Goal: Task Accomplishment & Management: Complete application form

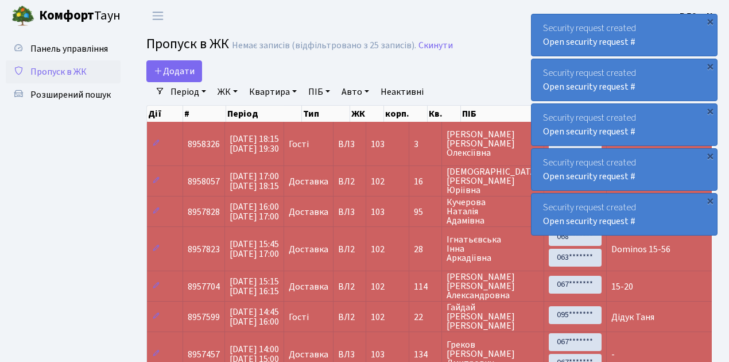
select select "25"
click at [197, 77] on link "Додати" at bounding box center [174, 71] width 56 height 22
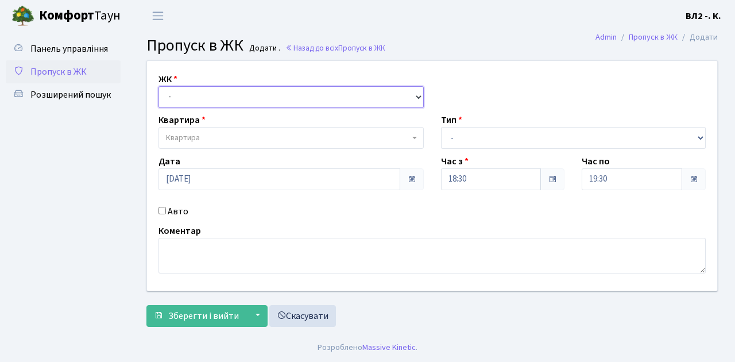
click at [417, 98] on select "- ВЛ1, Ужгородський пров., 4/1 ВЛ2, Голосіївський просп., 76 ВЛ3, пр.Голосіївсь…" at bounding box center [290, 97] width 265 height 22
select select "317"
click at [158, 86] on select "- ВЛ1, Ужгородський пров., 4/1 ВЛ2, Голосіївський просп., 76 ВЛ3, пр.Голосіївсь…" at bounding box center [290, 97] width 265 height 22
select select
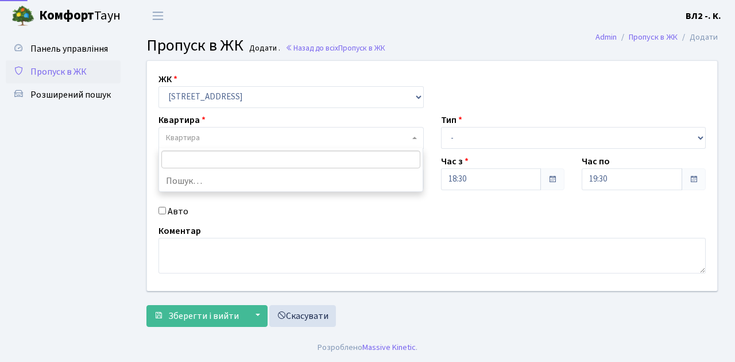
click at [412, 134] on span "Квартира" at bounding box center [290, 138] width 265 height 22
type input "31"
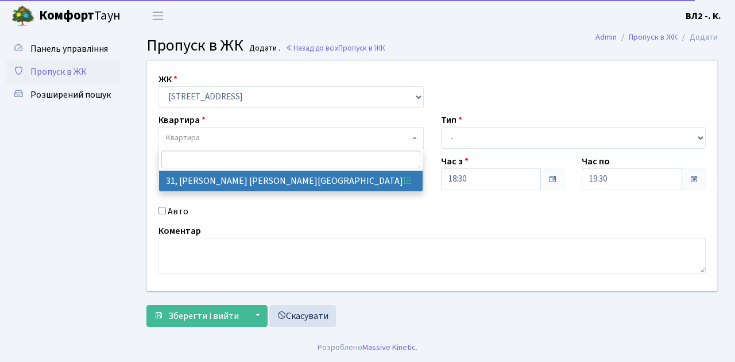
select select "38032"
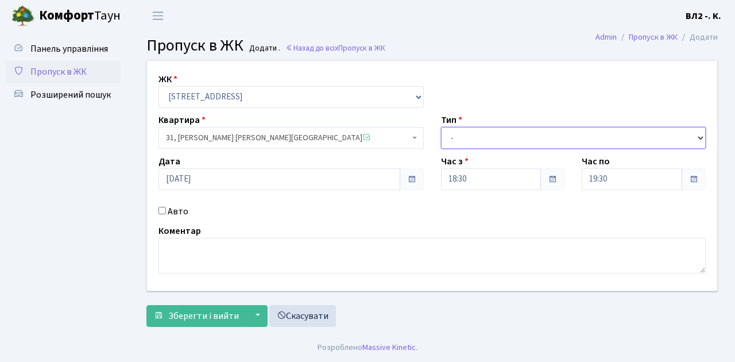
drag, startPoint x: 700, startPoint y: 134, endPoint x: 690, endPoint y: 133, distance: 9.8
click at [698, 134] on select "- Доставка Таксі Гості Сервіс" at bounding box center [573, 138] width 265 height 22
select select "1"
click at [441, 127] on select "- Доставка Таксі Гості Сервіс" at bounding box center [573, 138] width 265 height 22
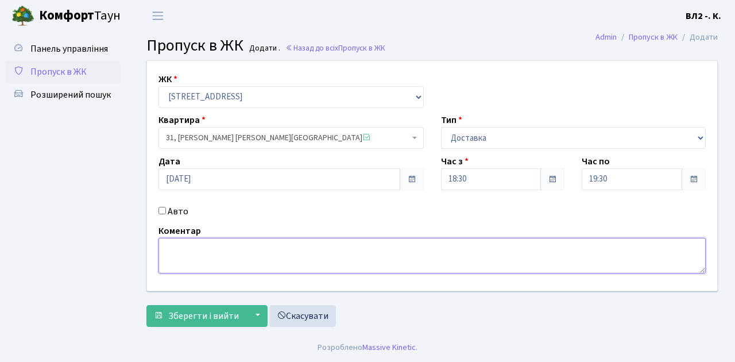
click at [170, 244] on textarea at bounding box center [431, 256] width 547 height 36
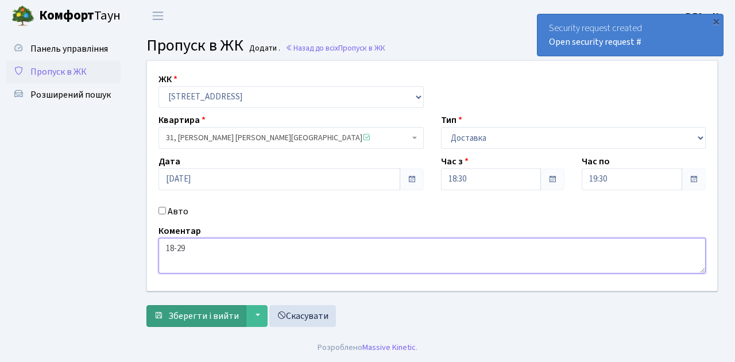
type textarea "18-29"
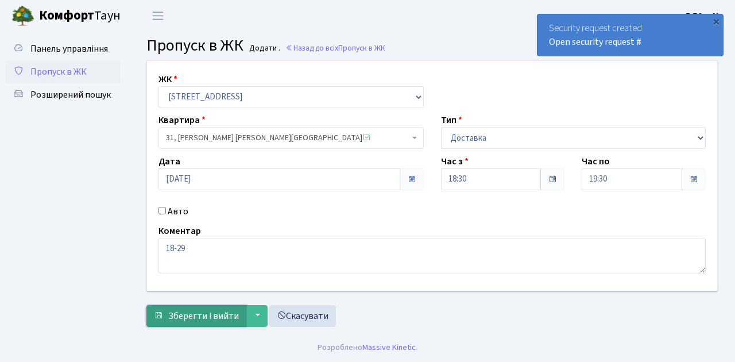
click at [193, 321] on button "Зберегти і вийти" at bounding box center [196, 316] width 100 height 22
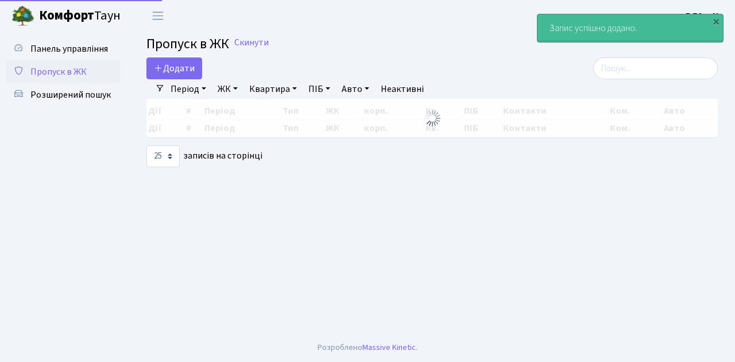
select select "25"
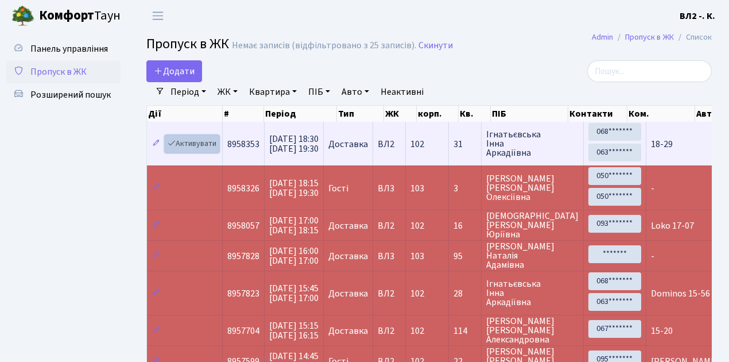
click at [216, 149] on link "Активувати" at bounding box center [192, 144] width 55 height 18
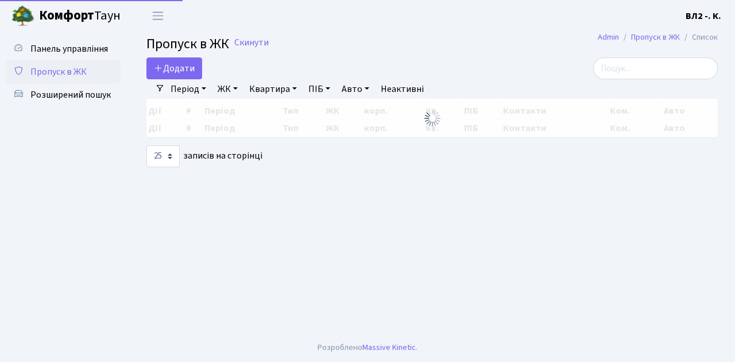
select select "25"
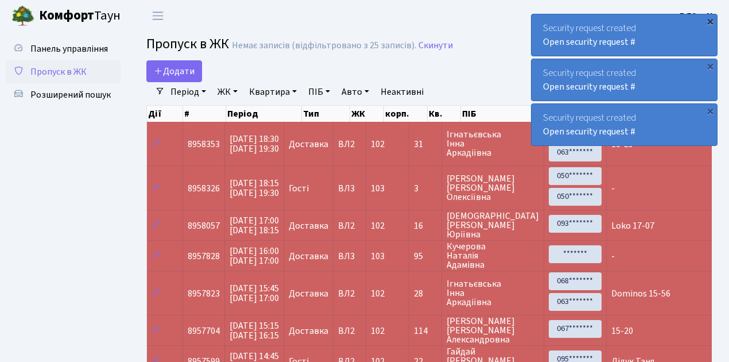
click at [708, 20] on div "×" at bounding box center [709, 20] width 11 height 11
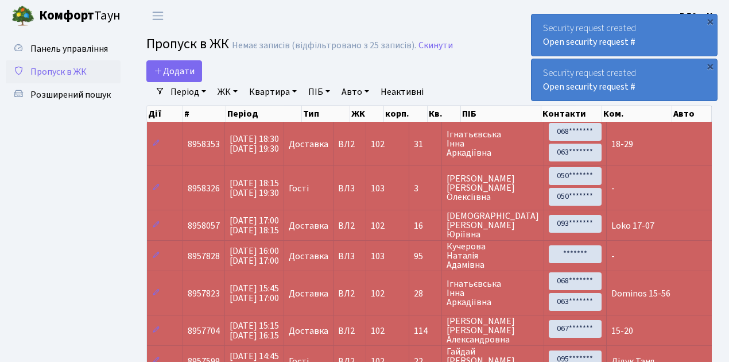
click at [708, 20] on div "×" at bounding box center [709, 20] width 11 height 11
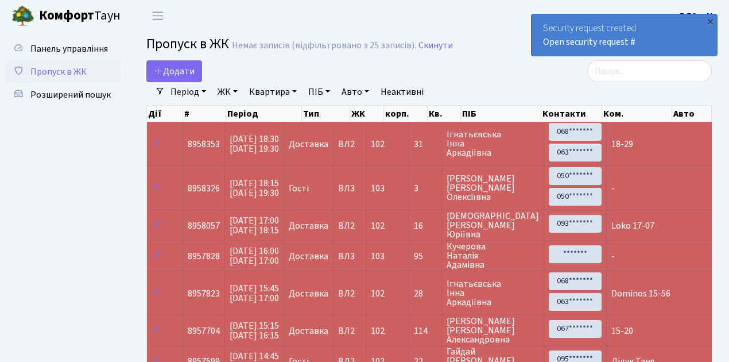
click at [708, 20] on div "×" at bounding box center [709, 20] width 11 height 11
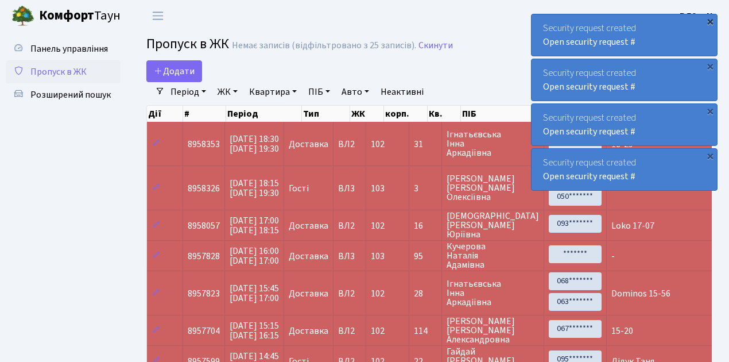
click at [710, 21] on div "×" at bounding box center [709, 20] width 11 height 11
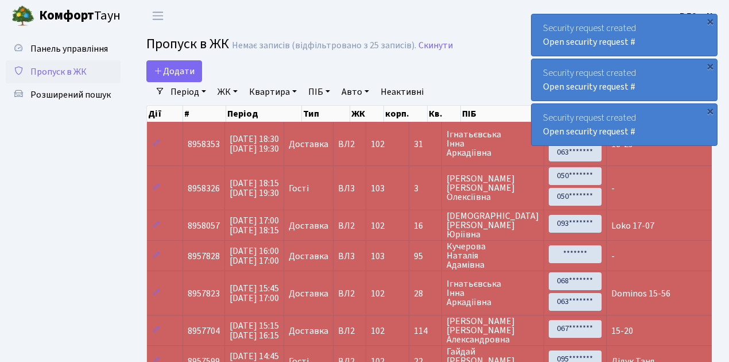
click at [710, 21] on div "×" at bounding box center [709, 20] width 11 height 11
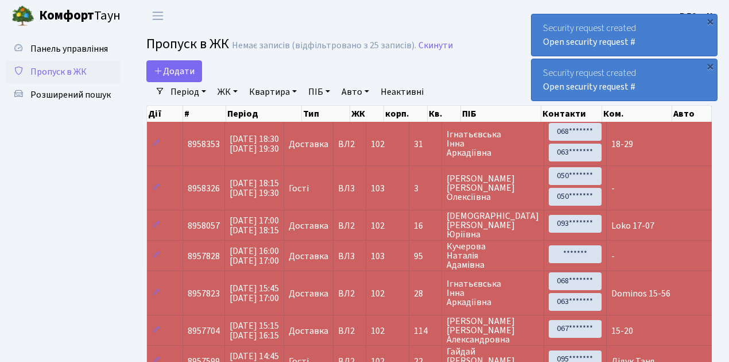
click at [710, 21] on div "×" at bounding box center [709, 20] width 11 height 11
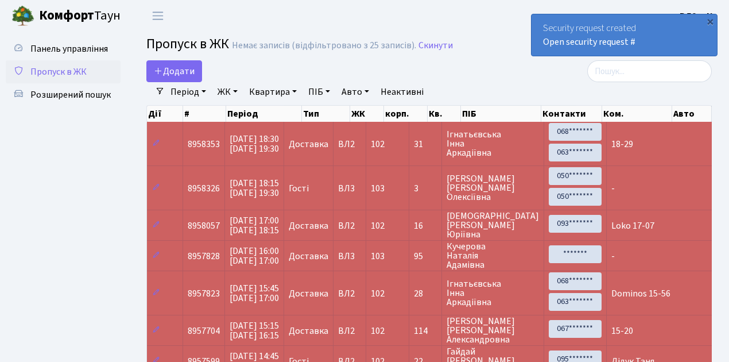
click at [710, 21] on div "×" at bounding box center [709, 20] width 11 height 11
click at [197, 79] on link "Додати" at bounding box center [174, 71] width 56 height 22
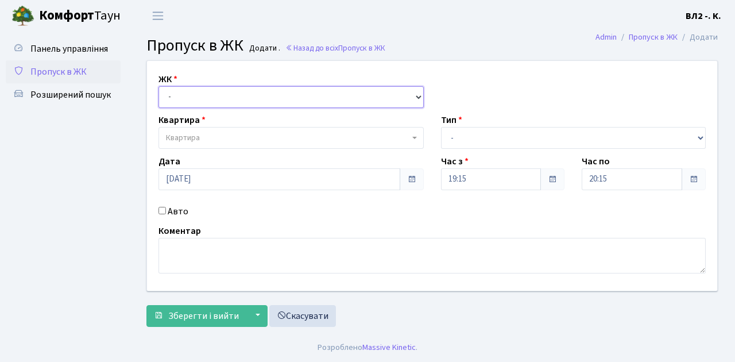
click at [416, 96] on select "- ВЛ1, Ужгородський пров., 4/1 ВЛ2, Голосіївський просп., 76 ВЛ3, пр.Голосіївсь…" at bounding box center [290, 97] width 265 height 22
select select "317"
click at [158, 86] on select "- ВЛ1, Ужгородський пров., 4/1 ВЛ2, Голосіївський просп., 76 ВЛ3, пр.Голосіївсь…" at bounding box center [290, 97] width 265 height 22
select select
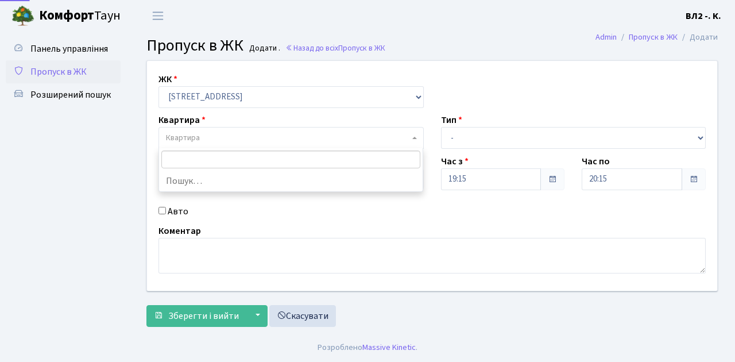
click at [414, 138] on b at bounding box center [414, 138] width 5 height 2
type input "4"
type input "79"
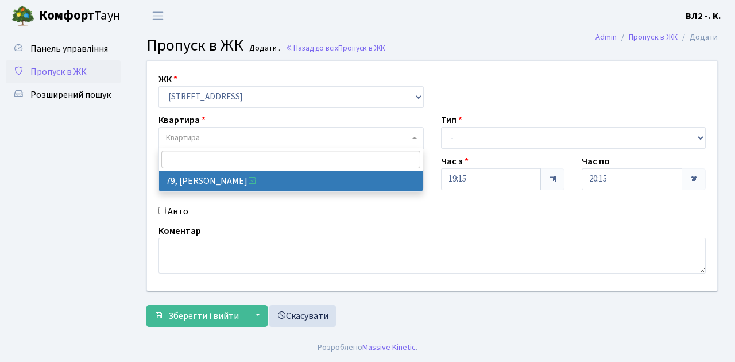
select select "38176"
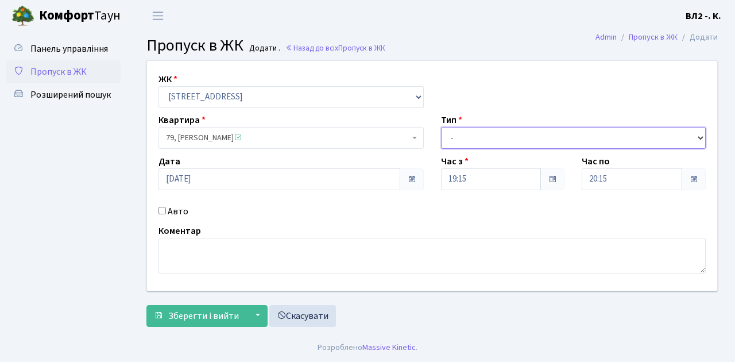
click at [700, 135] on select "- Доставка Таксі Гості Сервіс" at bounding box center [573, 138] width 265 height 22
select select "1"
click at [441, 127] on select "- Доставка Таксі Гості Сервіс" at bounding box center [573, 138] width 265 height 22
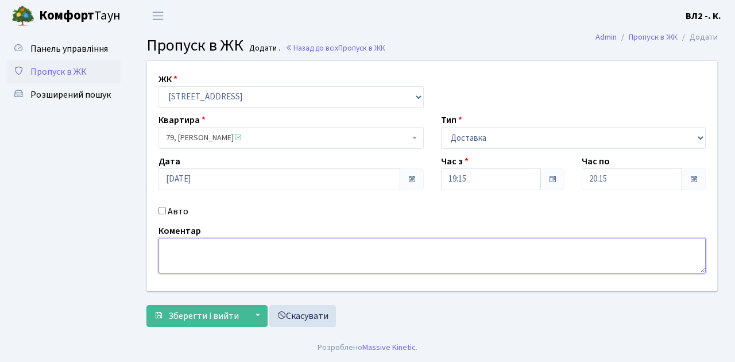
click at [165, 248] on textarea at bounding box center [431, 256] width 547 height 36
type textarea "Glovo 19-16"
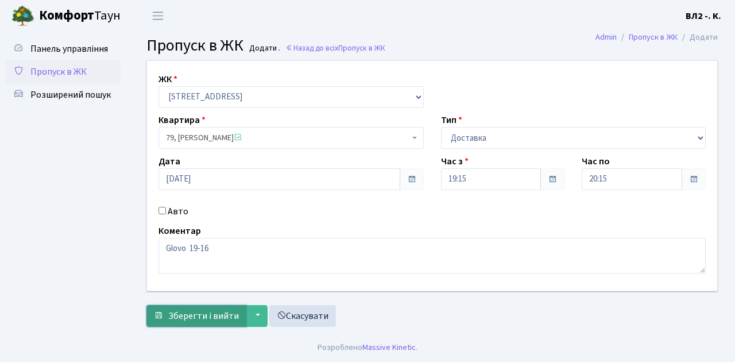
click at [170, 320] on span "Зберегти і вийти" at bounding box center [203, 315] width 71 height 13
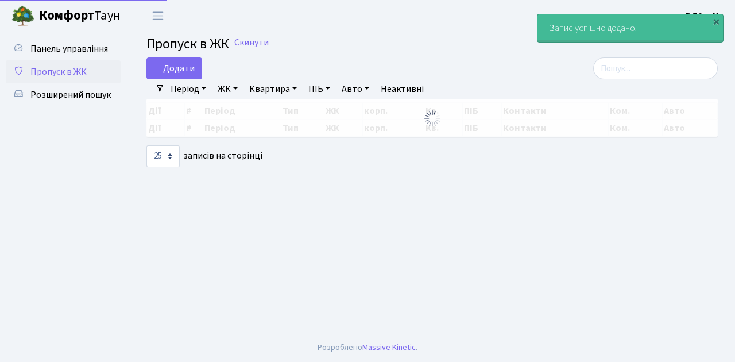
select select "25"
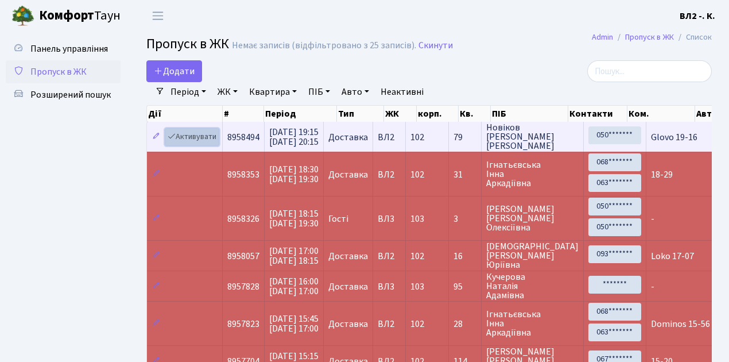
click at [211, 145] on link "Активувати" at bounding box center [192, 137] width 55 height 18
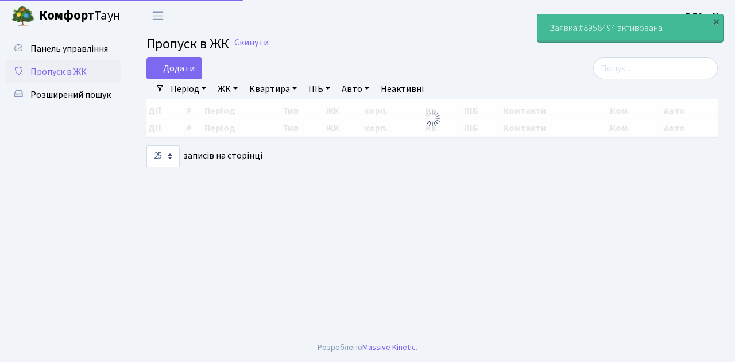
select select "25"
